Goal: Task Accomplishment & Management: Complete application form

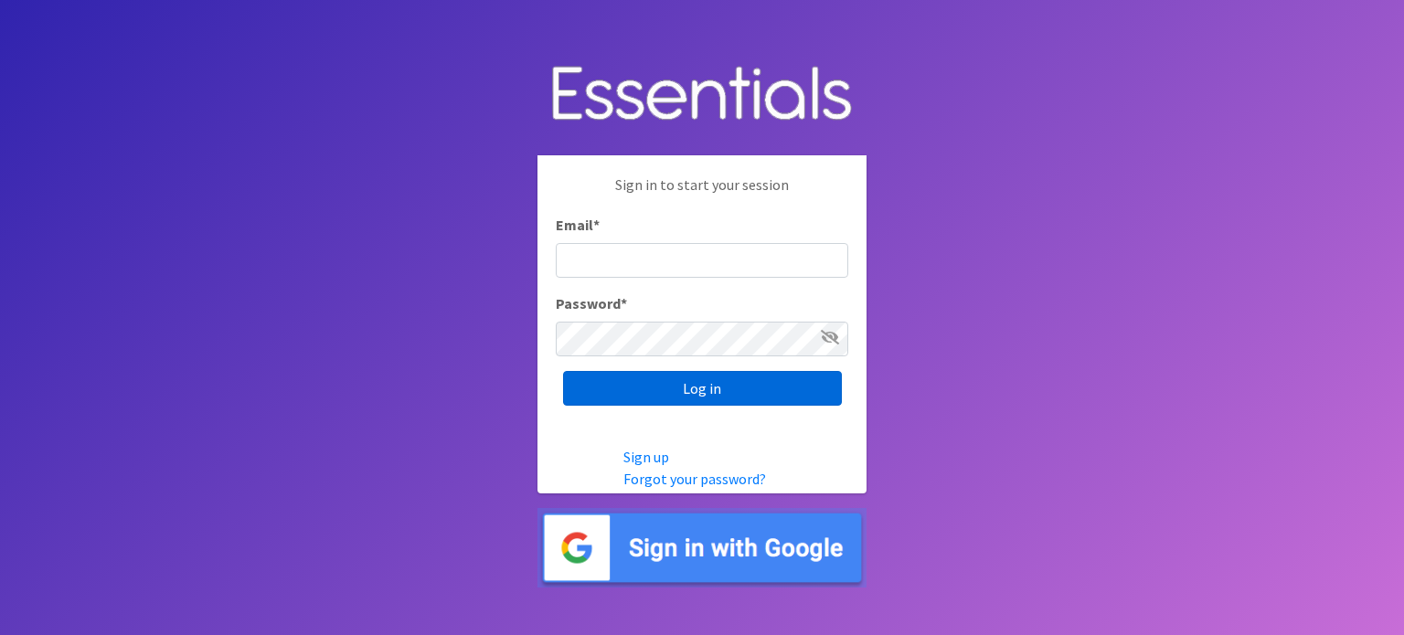
type input "[EMAIL_ADDRESS][PERSON_NAME][DOMAIN_NAME]"
click at [685, 394] on input "Log in" at bounding box center [702, 388] width 279 height 35
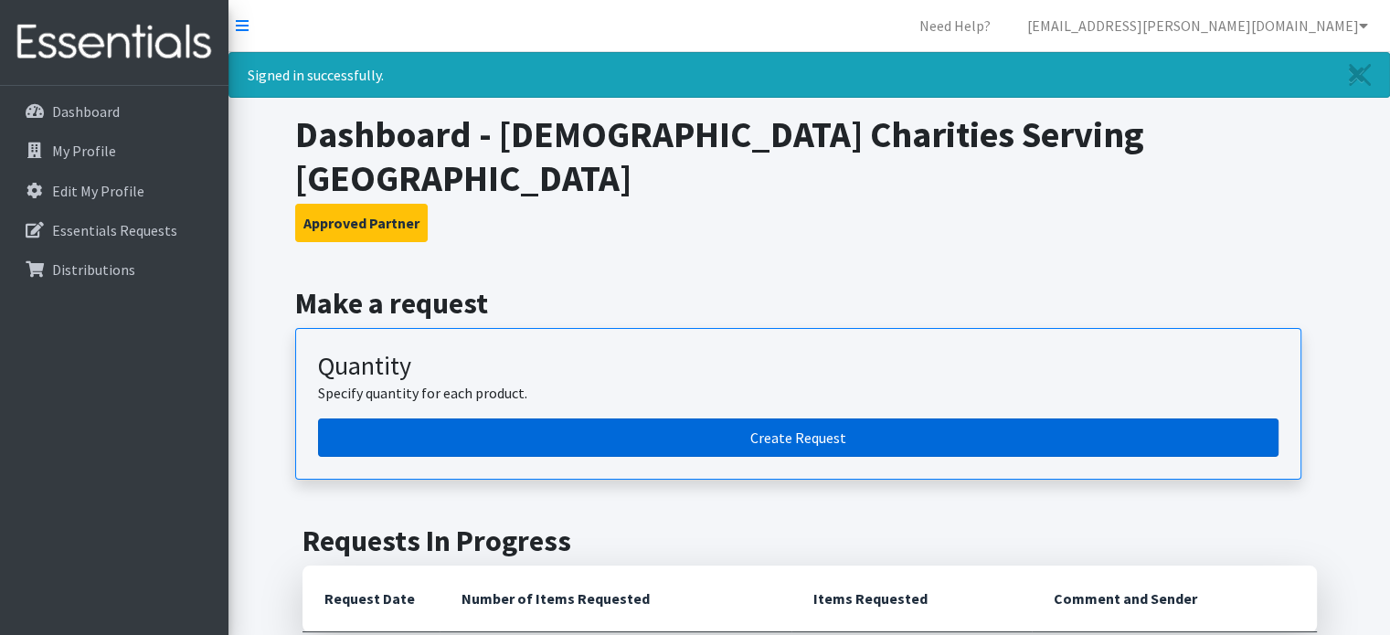
click at [814, 419] on link "Create Request" at bounding box center [798, 438] width 960 height 38
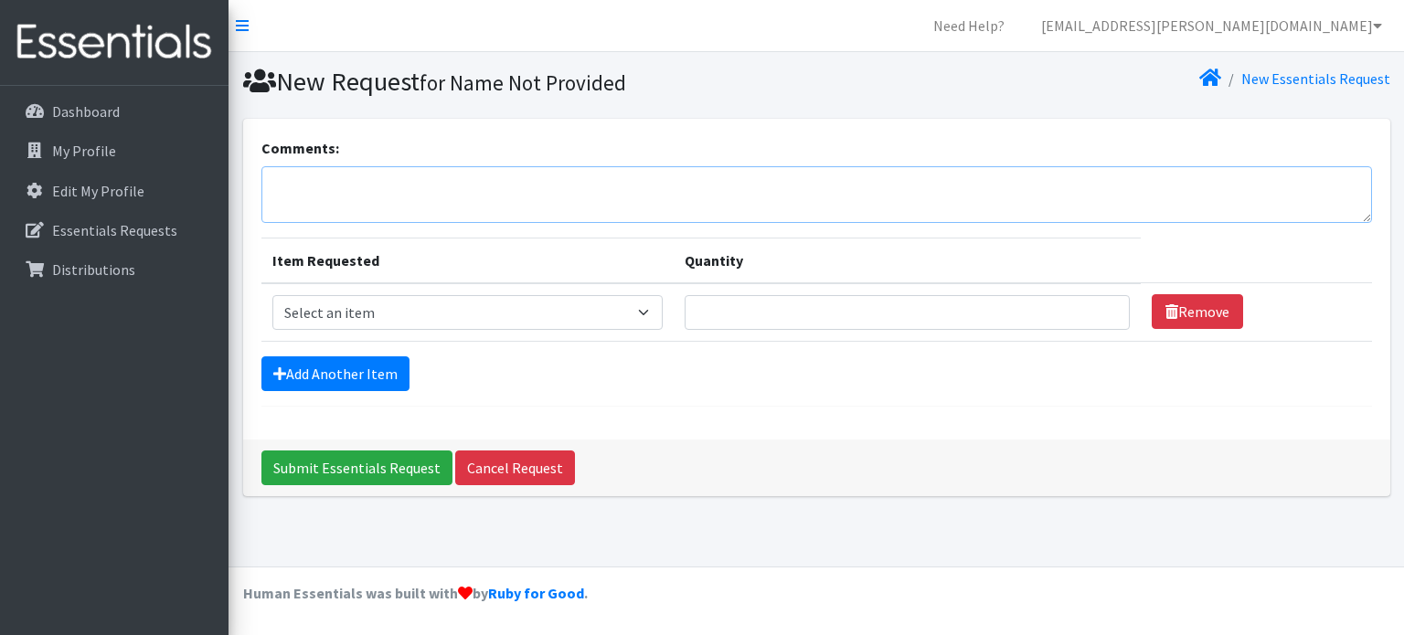
click at [606, 193] on textarea "Comments:" at bounding box center [816, 194] width 1110 height 57
type textarea "A"
type textarea "ANY BREAST FEEDING ITEMS- FORMULA, DIAPER BAG NEEDS"
click at [643, 307] on select "Select an item Adult XXX Large Adult Large Adult XX Large Adult Medium Adult Sm…" at bounding box center [467, 312] width 391 height 35
click at [272, 295] on select "Select an item Adult XXX Large Adult Large Adult XX Large Adult Medium Adult Sm…" at bounding box center [467, 312] width 391 height 35
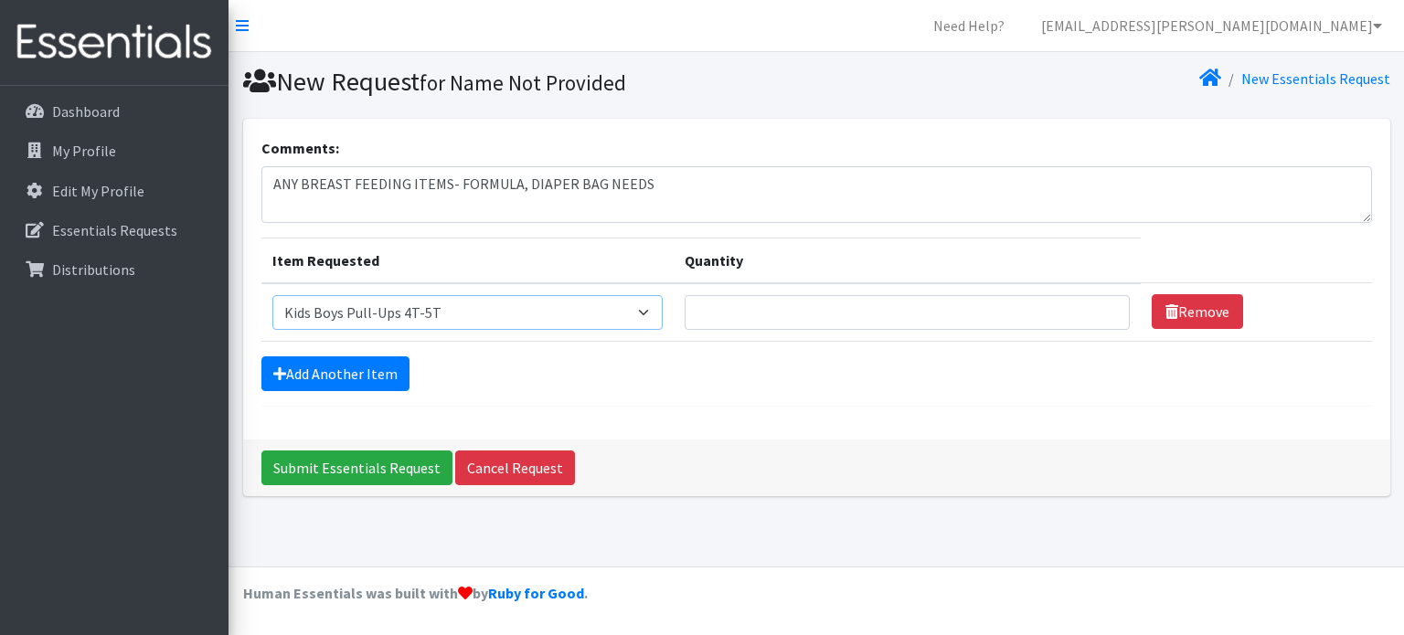
click at [644, 307] on select "Select an item Adult XXX Large Adult Large Adult XX Large Adult Medium Adult Sm…" at bounding box center [467, 312] width 391 height 35
select select "4828"
click at [272, 295] on select "Select an item Adult XXX Large Adult Large Adult XX Large Adult Medium Adult Sm…" at bounding box center [467, 312] width 391 height 35
type input "36"
click at [333, 367] on link "Add Another Item" at bounding box center [335, 373] width 148 height 35
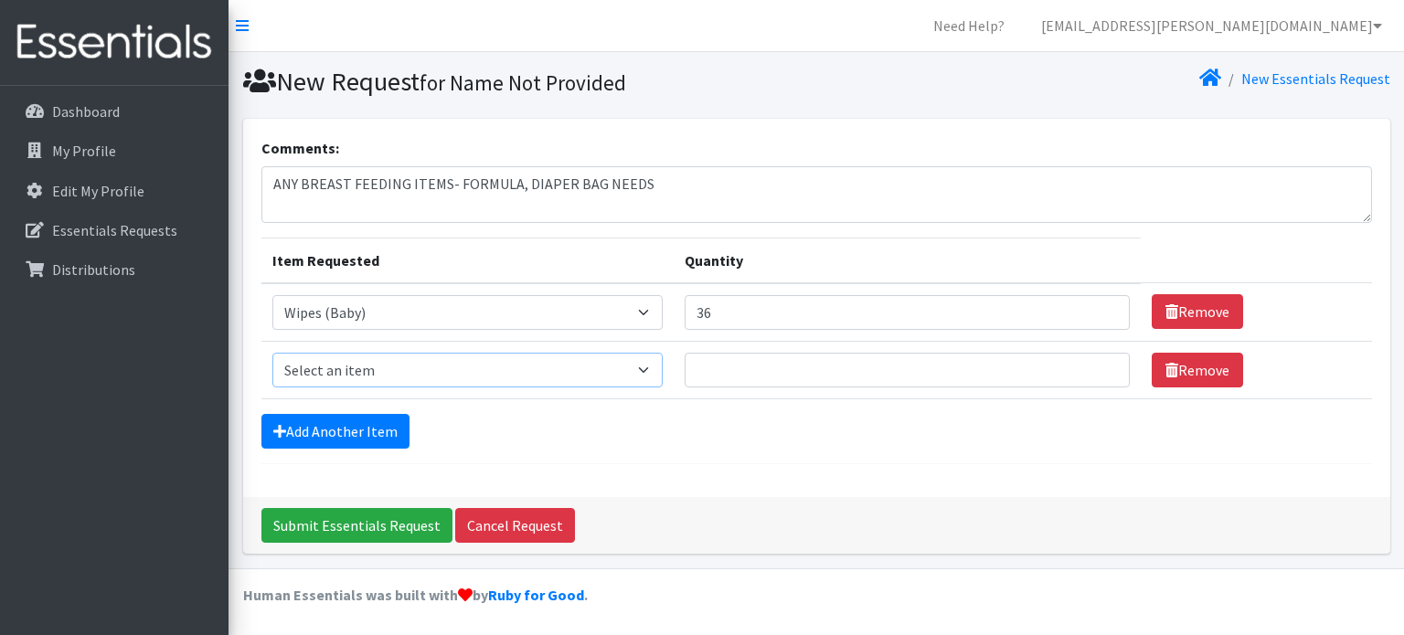
click at [333, 370] on select "Select an item Adult XXX Large Adult Large Adult XX Large Adult Medium Adult Sm…" at bounding box center [467, 370] width 391 height 35
select select "11445"
click at [272, 353] on select "Select an item Adult XXX Large Adult Large Adult XX Large Adult Medium Adult Sm…" at bounding box center [467, 370] width 391 height 35
type input "10"
click at [380, 423] on link "Add Another Item" at bounding box center [335, 431] width 148 height 35
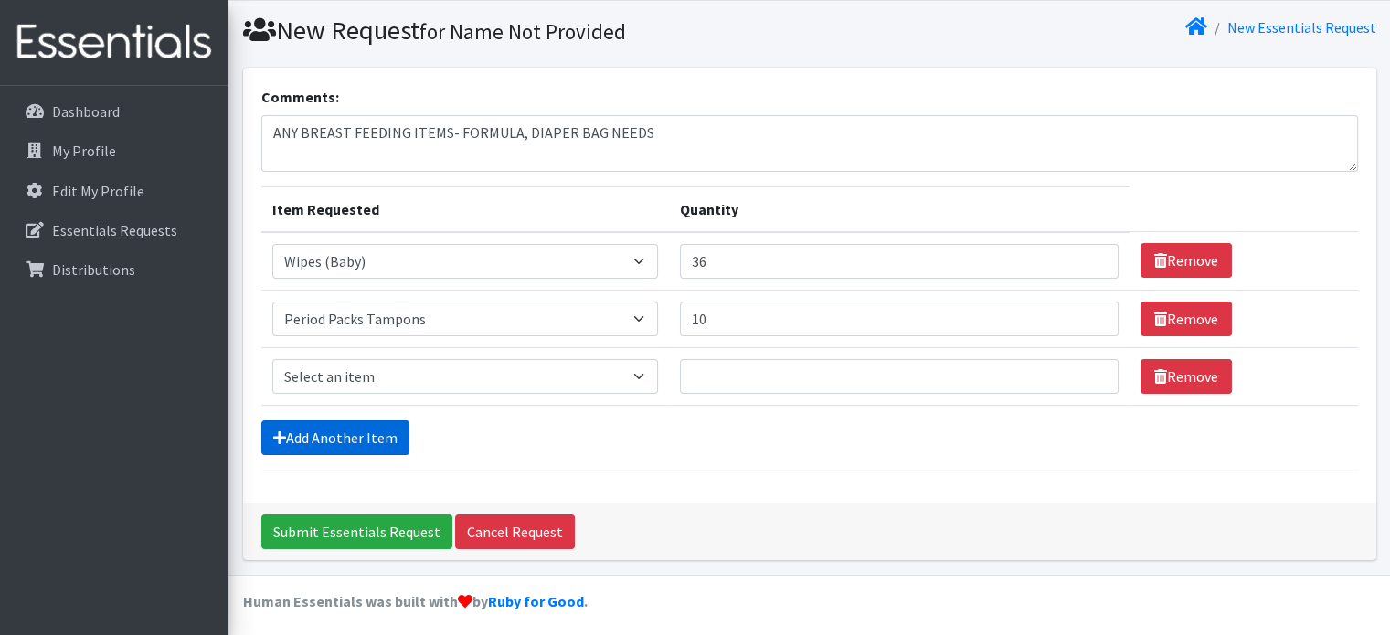
scroll to position [56, 0]
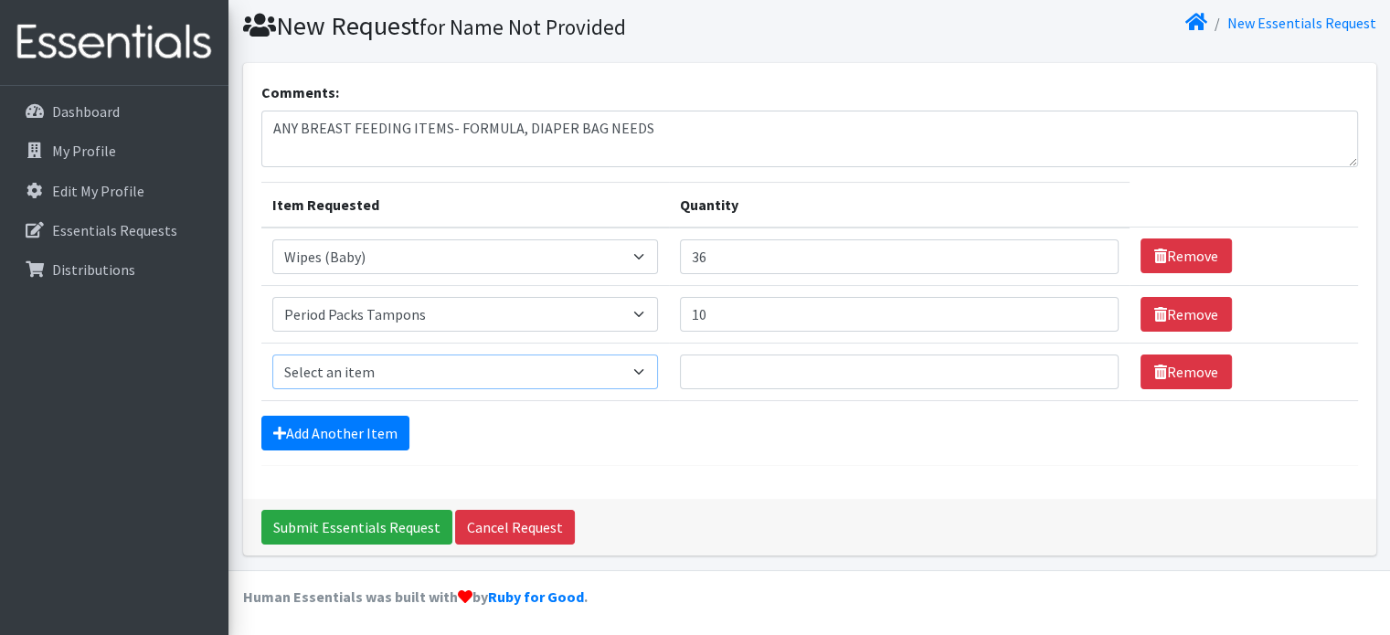
click at [399, 371] on select "Select an item Adult XXX Large Adult Large Adult XX Large Adult Medium Adult Sm…" at bounding box center [465, 372] width 386 height 35
select select "11444"
click at [272, 355] on select "Select an item Adult XXX Large Adult Large Adult XX Large Adult Medium Adult Sm…" at bounding box center [465, 372] width 386 height 35
type input "10"
click at [356, 427] on link "Add Another Item" at bounding box center [335, 433] width 148 height 35
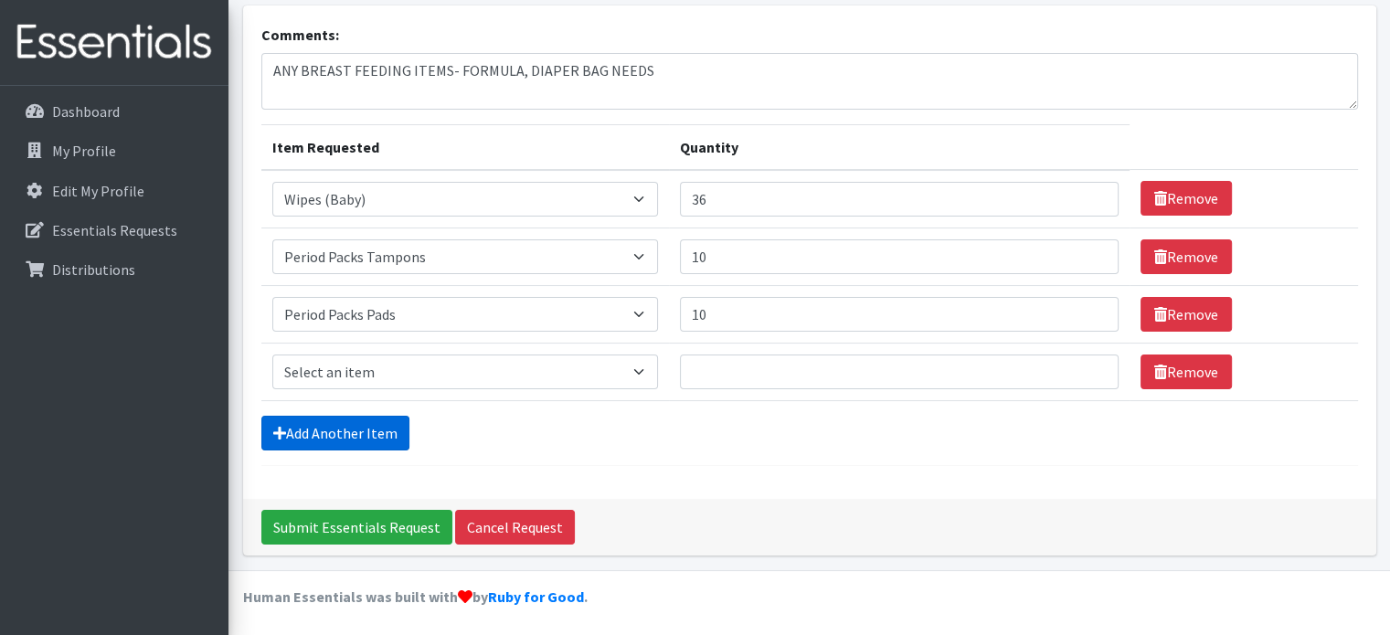
scroll to position [113, 0]
click at [651, 370] on select "Select an item Adult XXX Large Adult Large Adult XX Large Adult Medium Adult Sm…" at bounding box center [465, 372] width 386 height 35
select select "2929"
click at [272, 355] on select "Select an item Adult XXX Large Adult Large Adult XX Large Adult Medium Adult Sm…" at bounding box center [465, 372] width 386 height 35
click at [738, 372] on input "Quantity" at bounding box center [900, 372] width 440 height 35
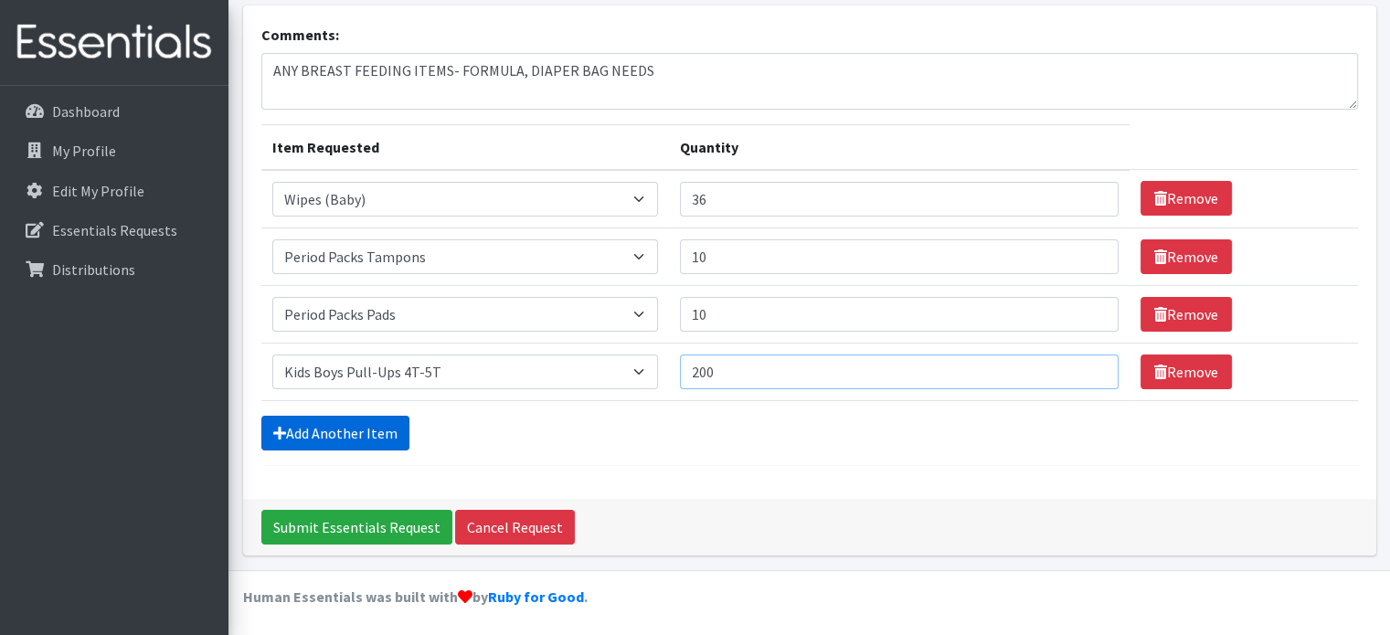
type input "200"
click at [336, 427] on link "Add Another Item" at bounding box center [335, 433] width 148 height 35
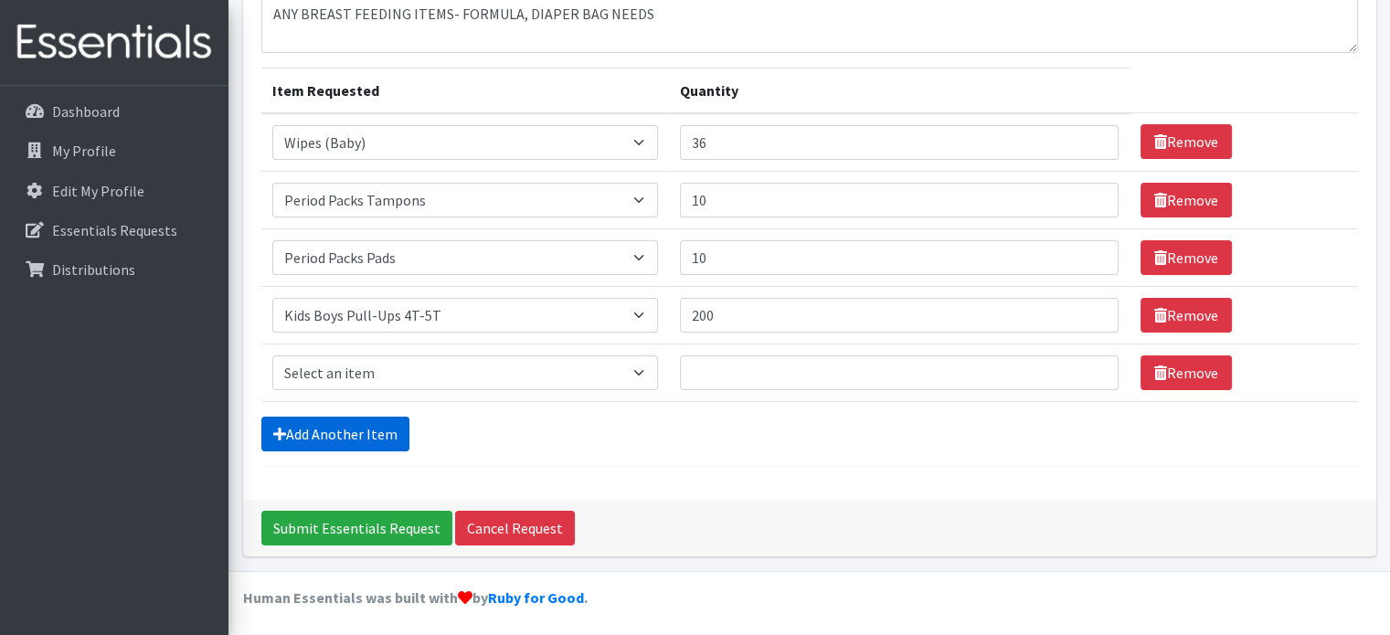
scroll to position [171, 0]
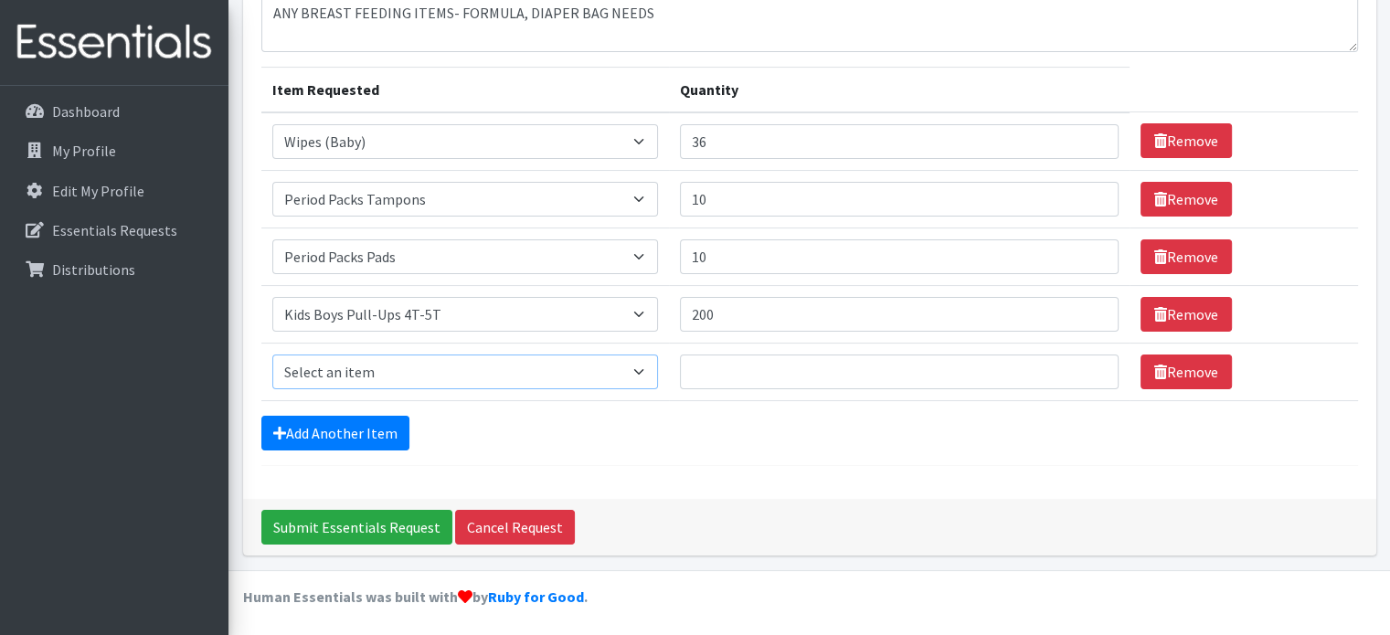
click at [376, 361] on select "Select an item Adult XXX Large Adult Large Adult XX Large Adult Medium Adult Sm…" at bounding box center [465, 372] width 386 height 35
select select "2927"
click at [272, 355] on select "Select an item Adult XXX Large Adult Large Adult XX Large Adult Medium Adult Sm…" at bounding box center [465, 372] width 386 height 35
click at [691, 369] on input "Quantity" at bounding box center [900, 372] width 440 height 35
type input "200"
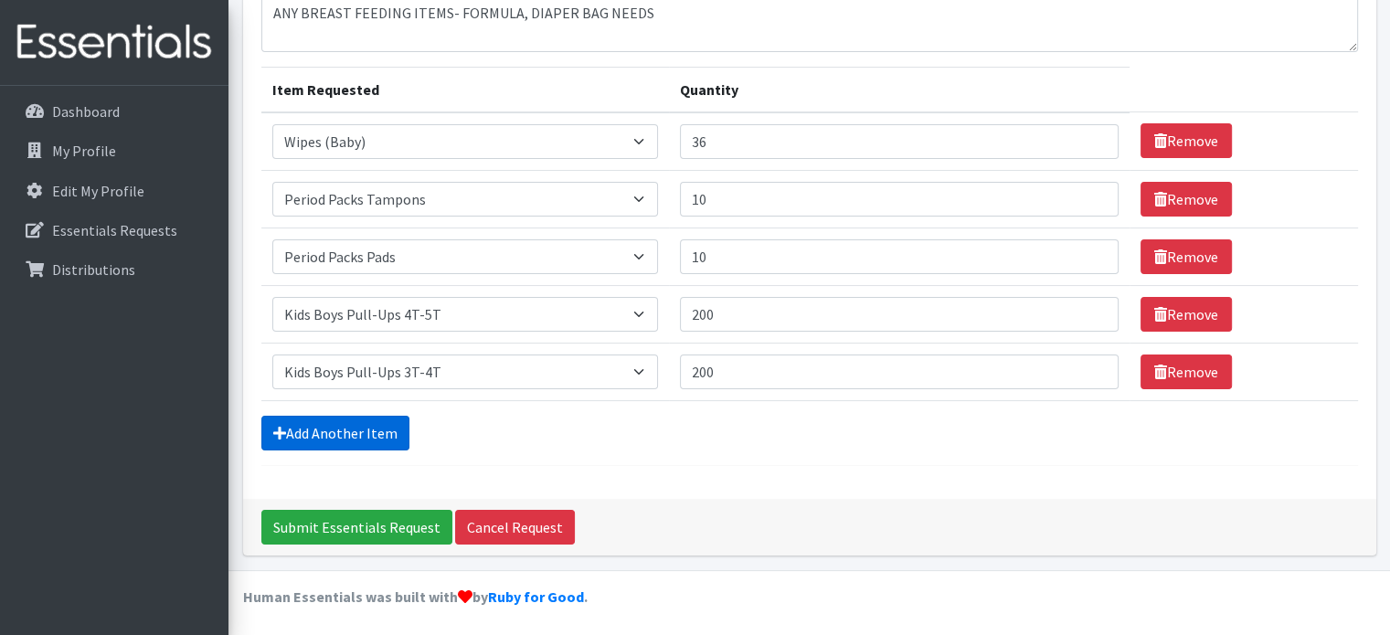
click at [385, 428] on link "Add Another Item" at bounding box center [335, 433] width 148 height 35
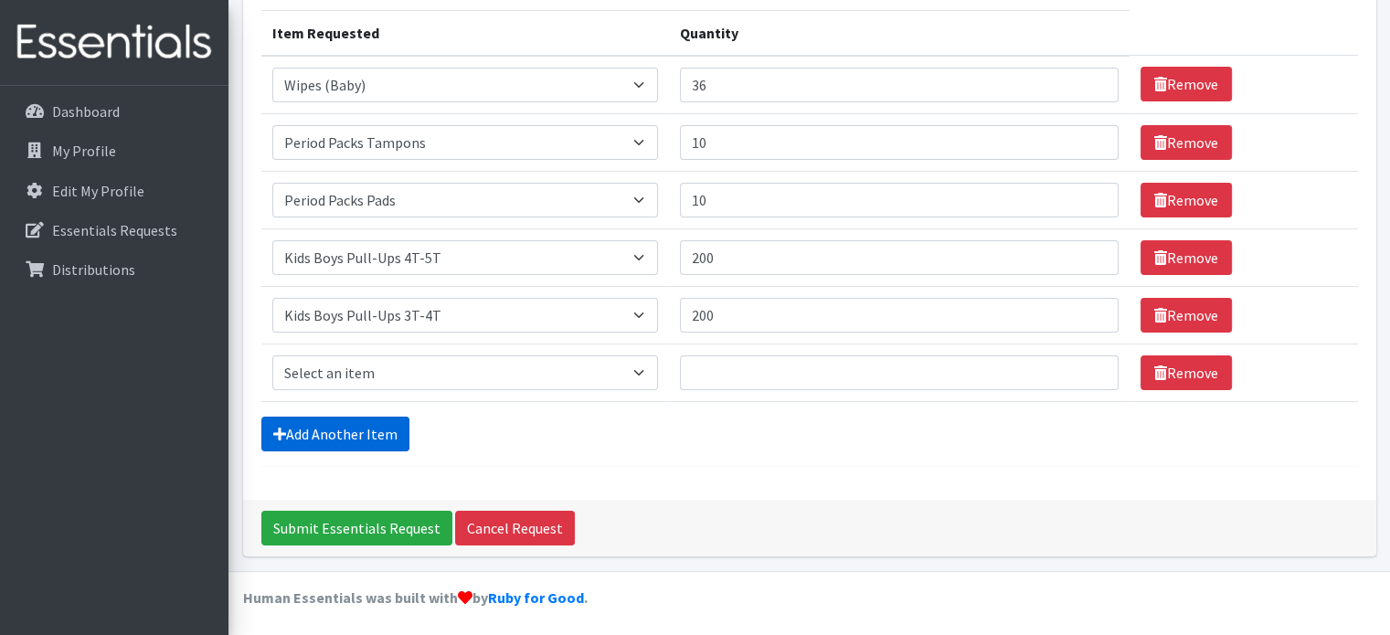
scroll to position [228, 0]
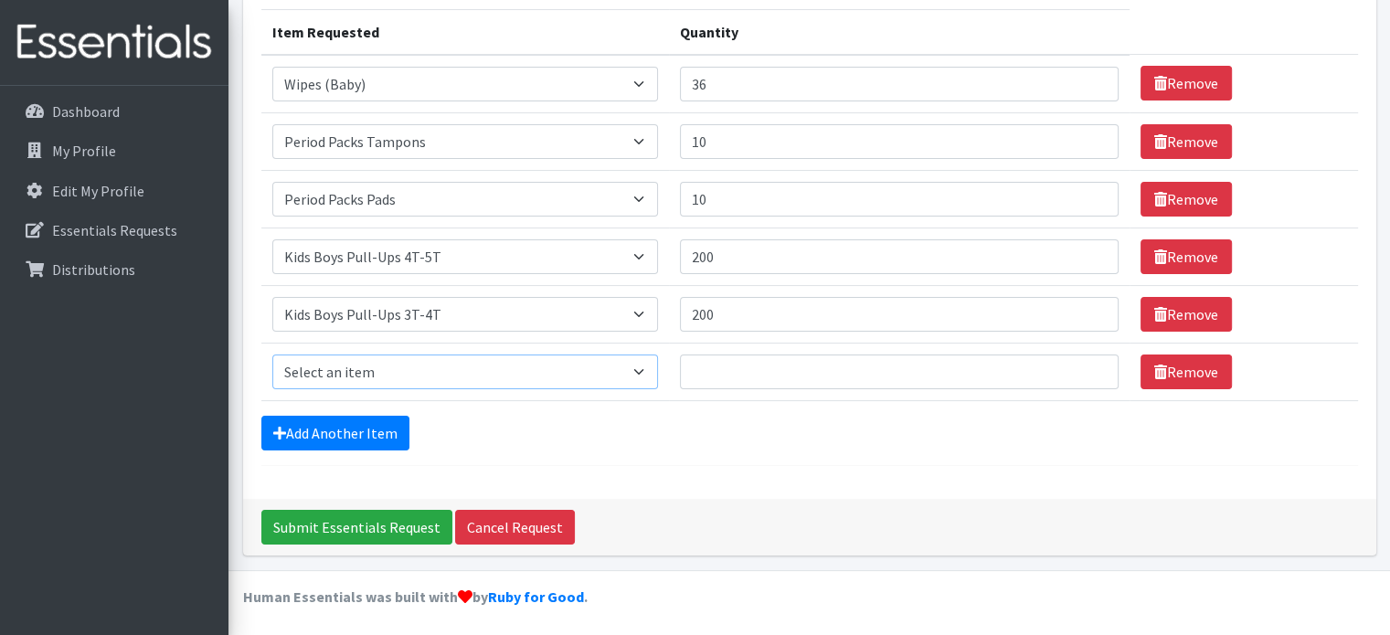
click at [377, 368] on select "Select an item Adult XXX Large Adult Large Adult XX Large Adult Medium Adult Sm…" at bounding box center [465, 372] width 386 height 35
select select "2925"
click at [272, 355] on select "Select an item Adult XXX Large Adult Large Adult XX Large Adult Medium Adult Sm…" at bounding box center [465, 372] width 386 height 35
type input "150"
click at [362, 434] on link "Add Another Item" at bounding box center [335, 433] width 148 height 35
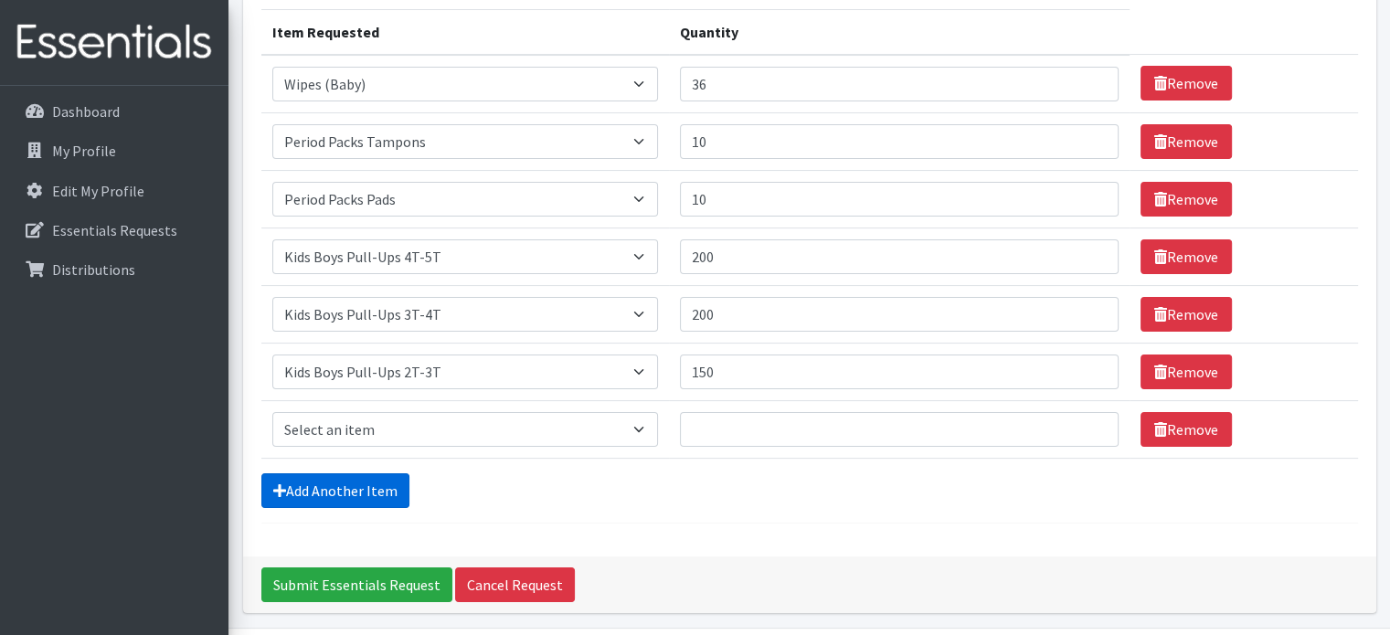
scroll to position [285, 0]
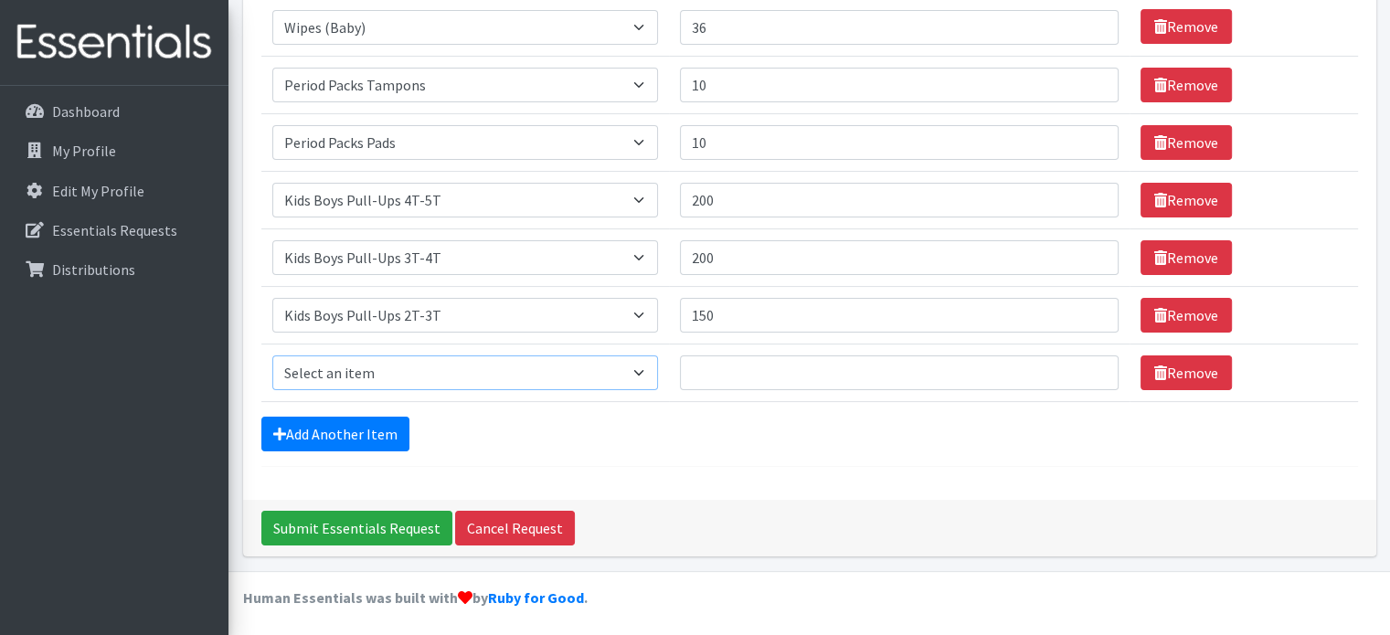
click at [362, 356] on select "Select an item Adult XXX Large Adult Large Adult XX Large Adult Medium Adult Sm…" at bounding box center [465, 373] width 386 height 35
select select "4739"
click at [272, 356] on select "Select an item Adult XXX Large Adult Large Adult XX Large Adult Medium Adult Sm…" at bounding box center [465, 373] width 386 height 35
type input "300"
click at [361, 433] on link "Add Another Item" at bounding box center [335, 434] width 148 height 35
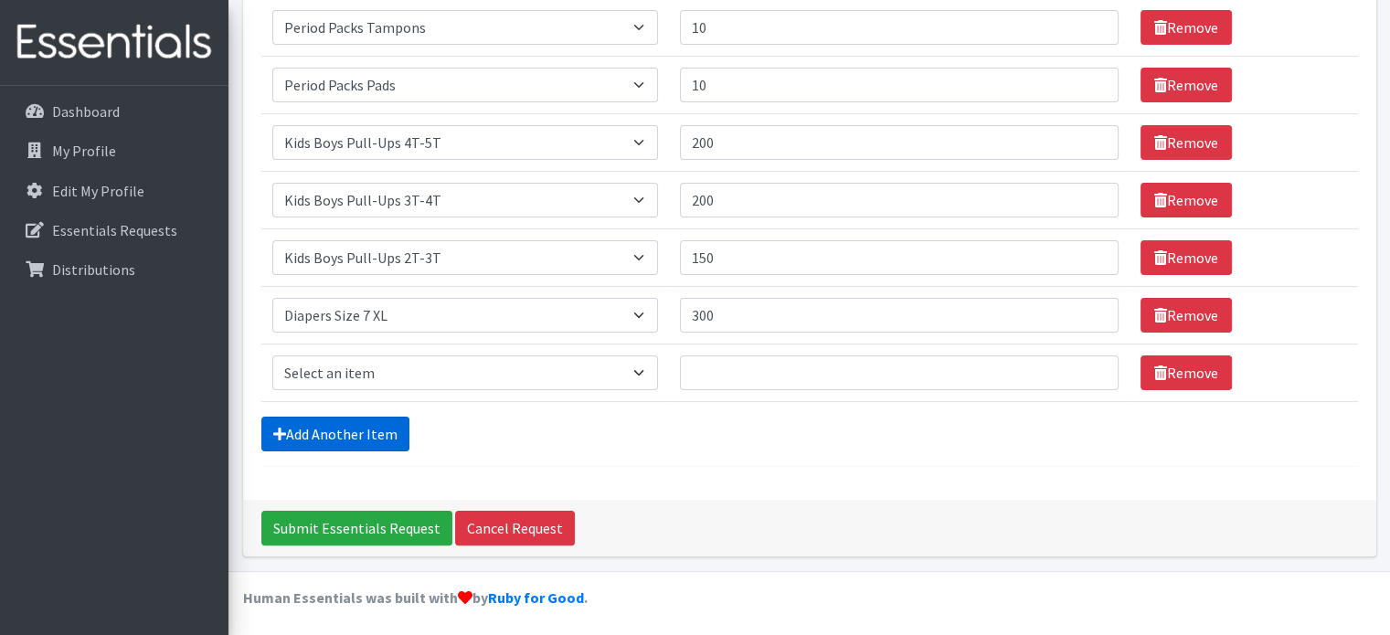
scroll to position [344, 0]
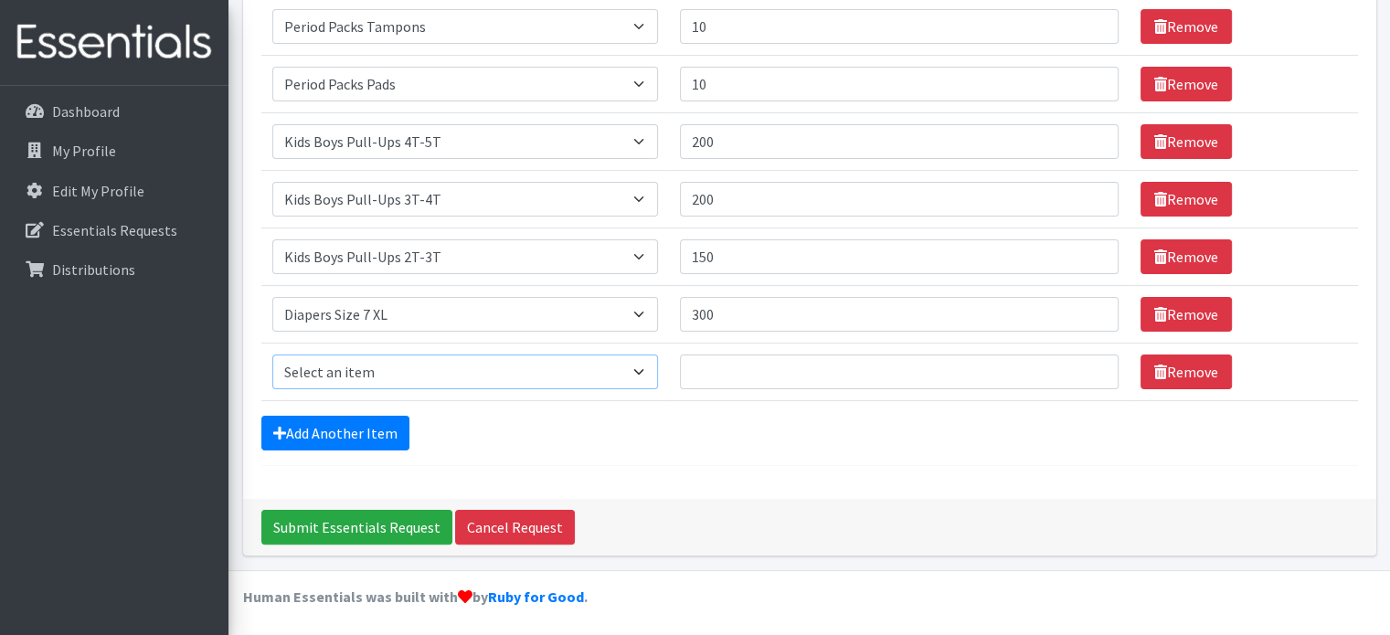
click at [387, 366] on select "Select an item Adult XXX Large Adult Large Adult XX Large Adult Medium Adult Sm…" at bounding box center [465, 372] width 386 height 35
select select "417"
click at [272, 355] on select "Select an item Adult XXX Large Adult Large Adult XX Large Adult Medium Adult Sm…" at bounding box center [465, 372] width 386 height 35
type input "400"
click at [380, 436] on link "Add Another Item" at bounding box center [335, 433] width 148 height 35
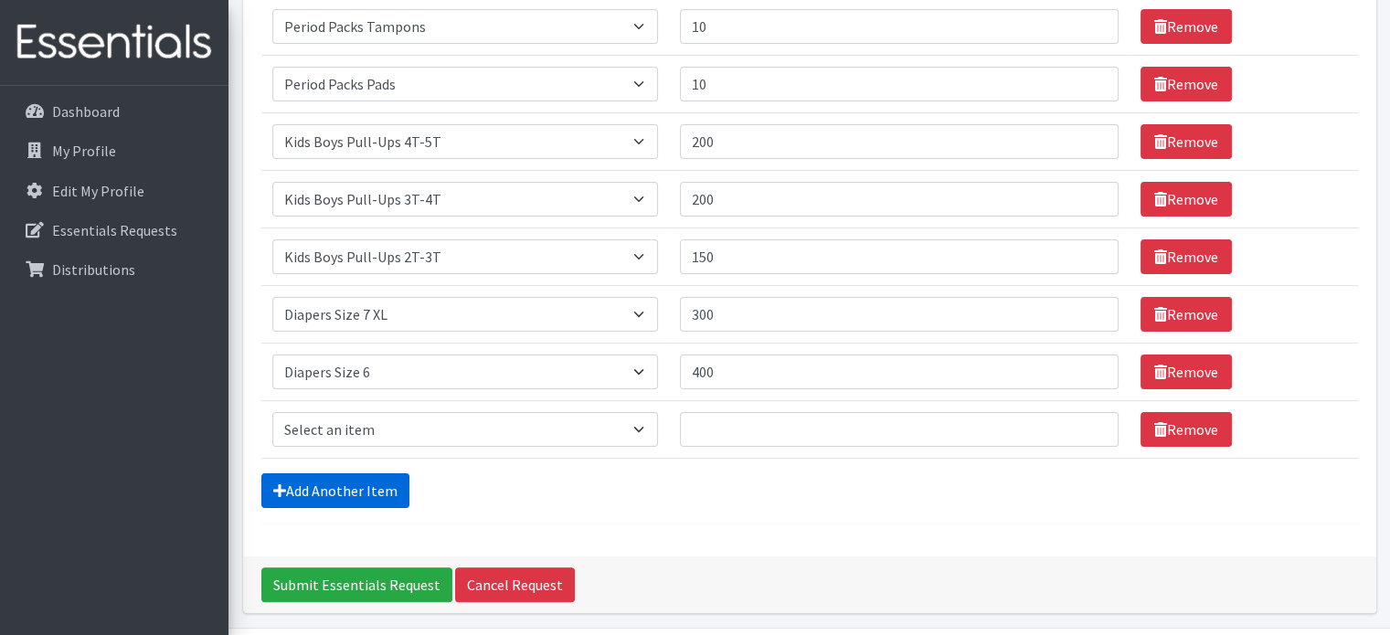
scroll to position [400, 0]
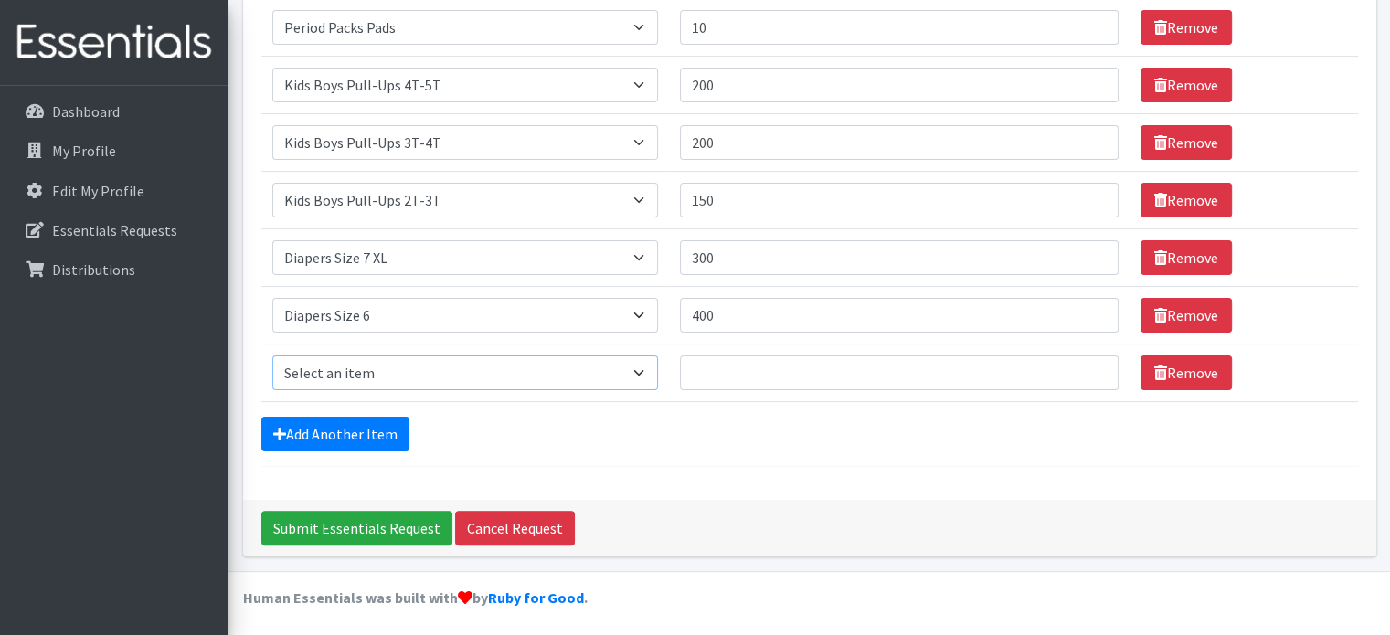
click at [379, 373] on select "Select an item Adult XXX Large Adult Large Adult XX Large Adult Medium Adult Sm…" at bounding box center [465, 373] width 386 height 35
select select "415"
click at [272, 356] on select "Select an item Adult XXX Large Adult Large Adult XX Large Adult Medium Adult Sm…" at bounding box center [465, 373] width 386 height 35
click at [700, 366] on input "Quantity" at bounding box center [900, 373] width 440 height 35
type input "400"
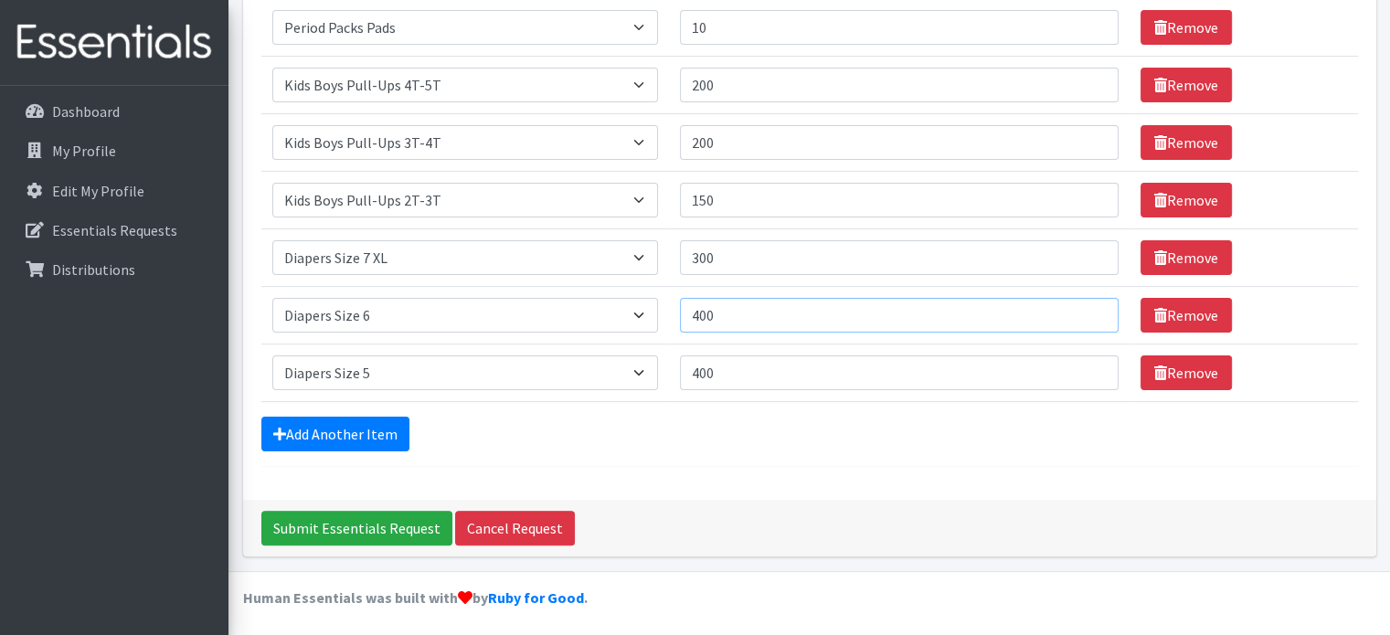
click at [706, 313] on input "400" at bounding box center [900, 315] width 440 height 35
type input "300"
click at [344, 430] on link "Add Another Item" at bounding box center [335, 434] width 148 height 35
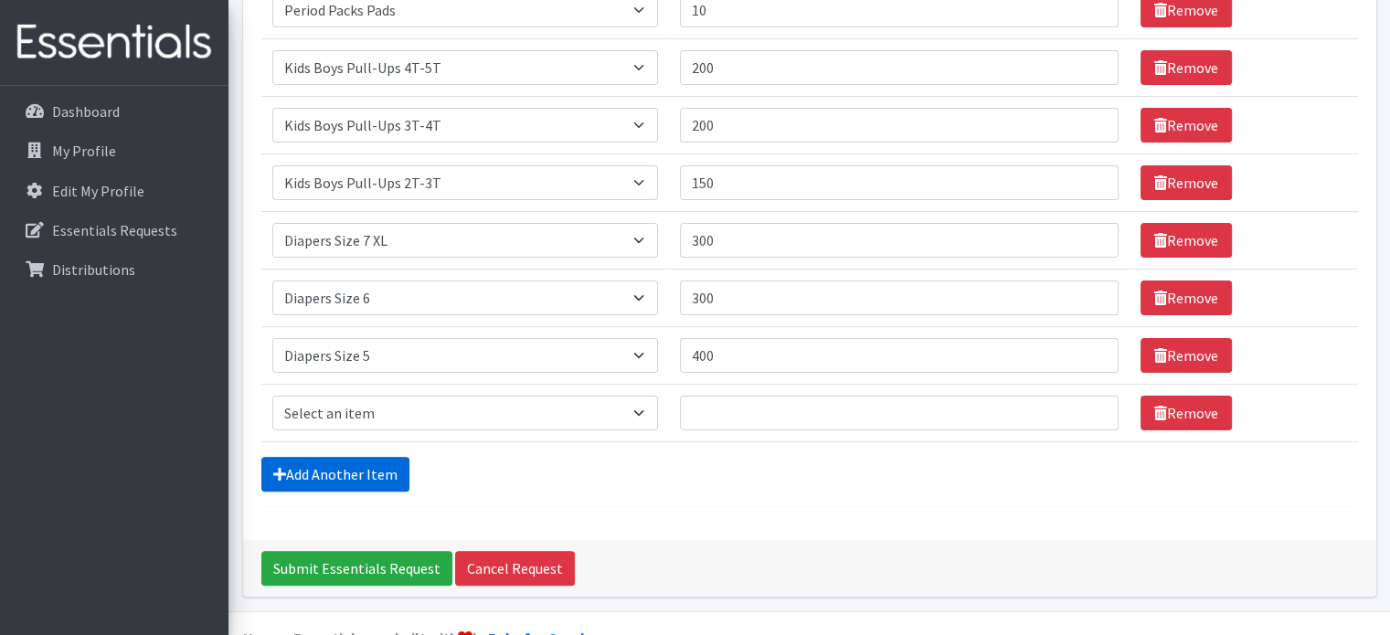
scroll to position [458, 0]
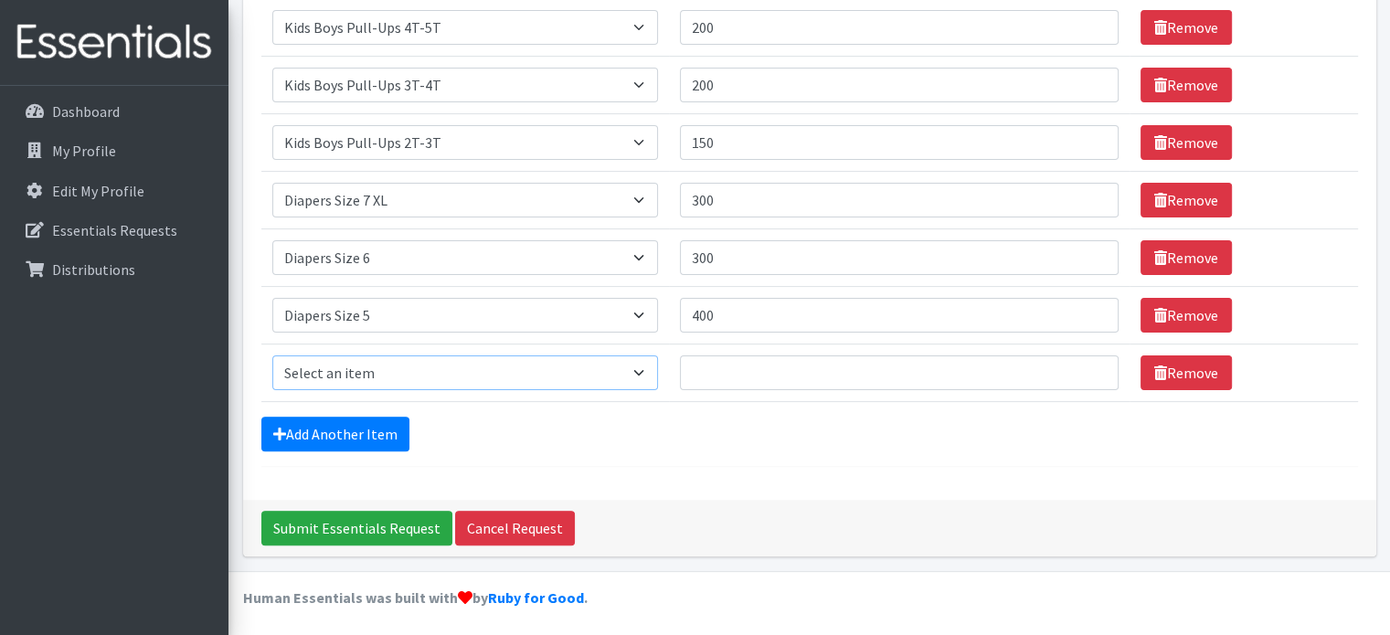
click at [351, 372] on select "Select an item Adult XXX Large Adult Large Adult XX Large Adult Medium Adult Sm…" at bounding box center [465, 373] width 386 height 35
select select "414"
click at [272, 356] on select "Select an item Adult XXX Large Adult Large Adult XX Large Adult Medium Adult Sm…" at bounding box center [465, 373] width 386 height 35
type input "200"
click at [410, 520] on input "Submit Essentials Request" at bounding box center [356, 528] width 191 height 35
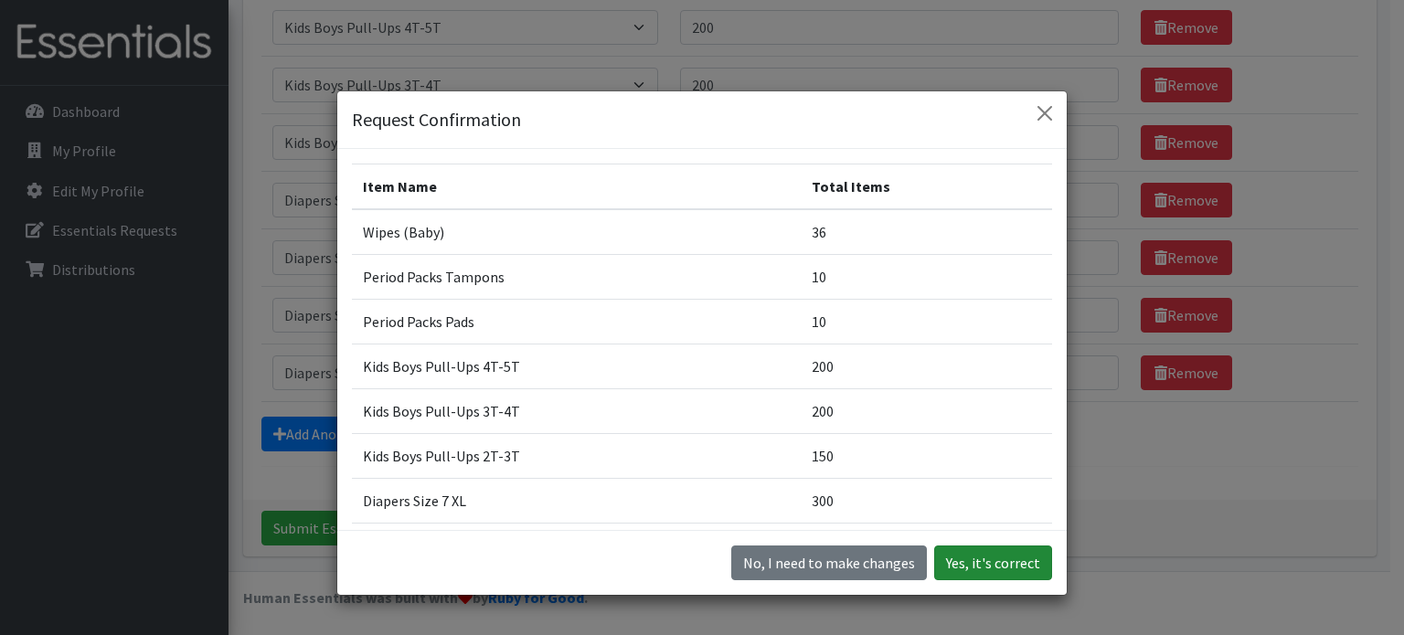
click at [994, 566] on button "Yes, it's correct" at bounding box center [993, 563] width 118 height 35
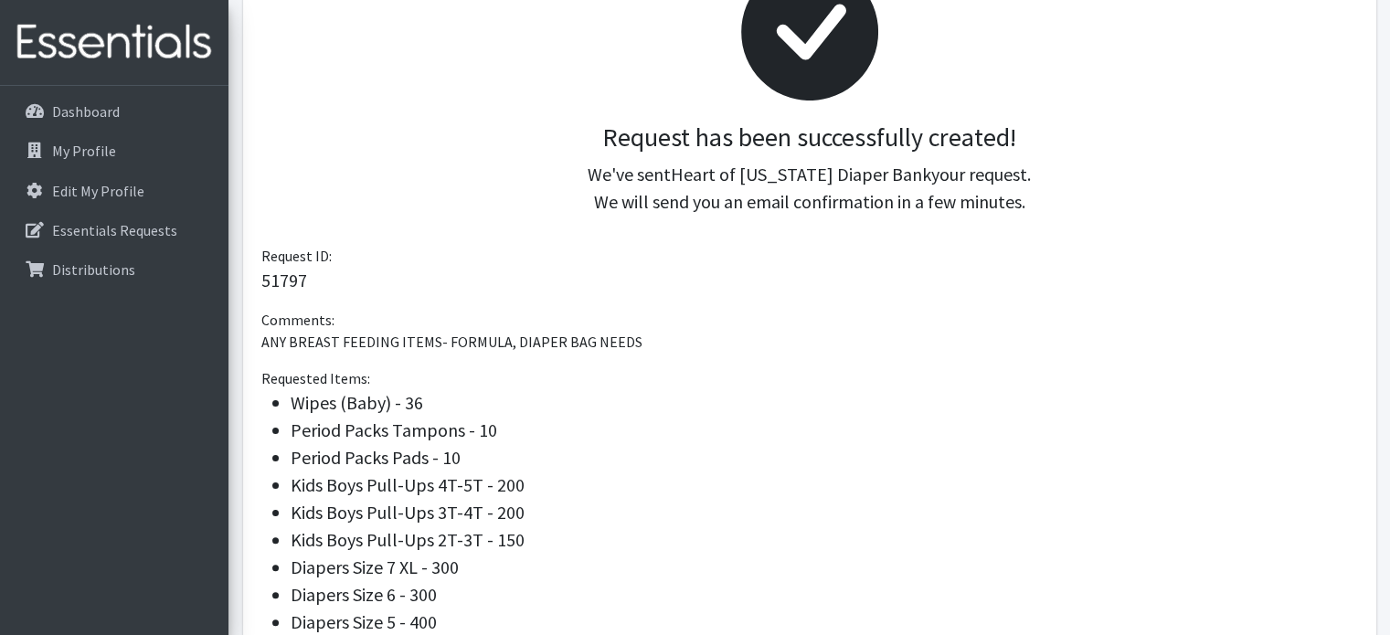
scroll to position [366, 0]
